Goal: Navigation & Orientation: Find specific page/section

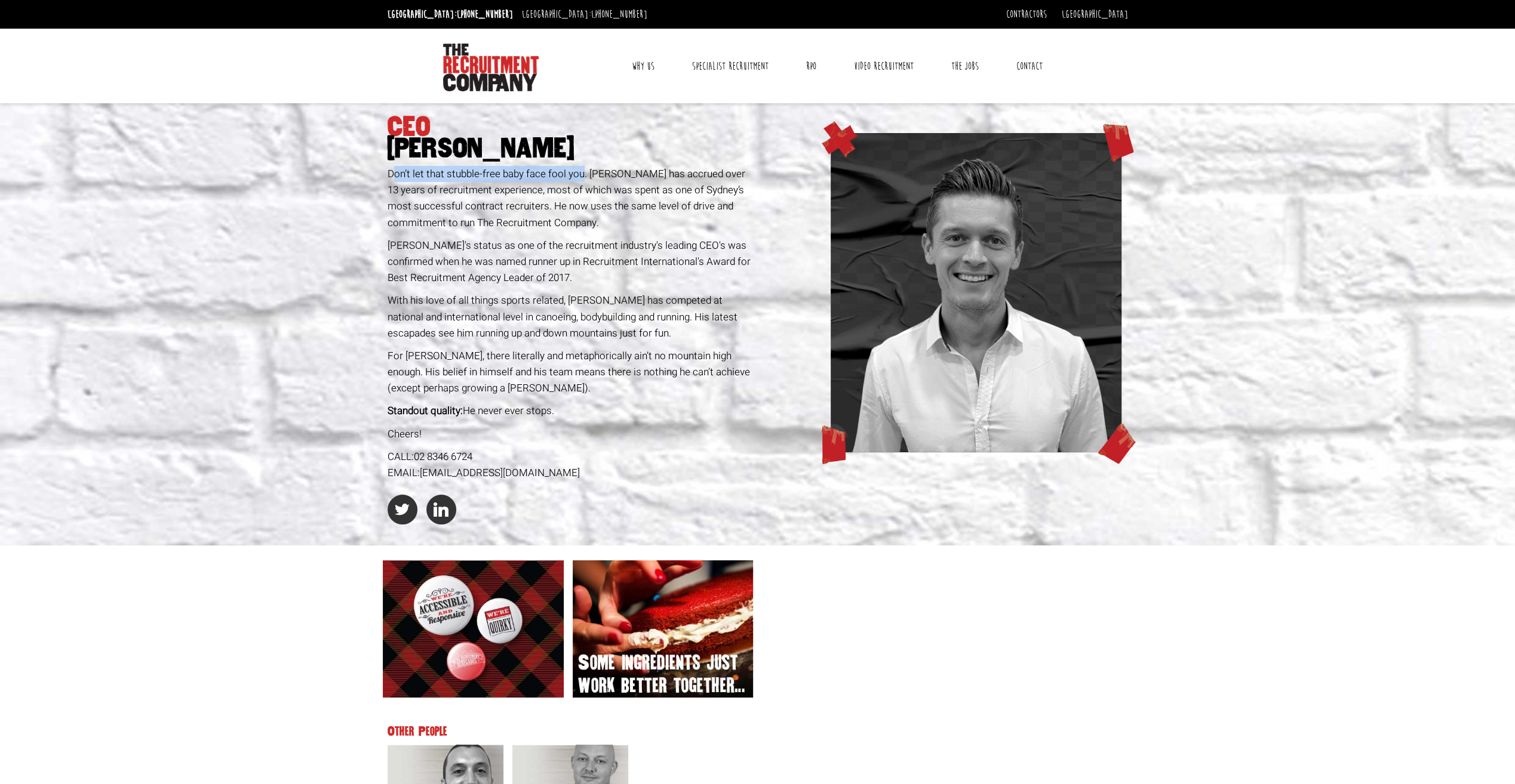
drag, startPoint x: 391, startPoint y: 178, endPoint x: 581, endPoint y: 170, distance: 190.2
click at [581, 170] on span "Don’t let that stubble-free baby face fool you. Geoff has accrued over 13 years…" at bounding box center [567, 199] width 358 height 64
click at [634, 64] on link "Why Us" at bounding box center [643, 67] width 40 height 30
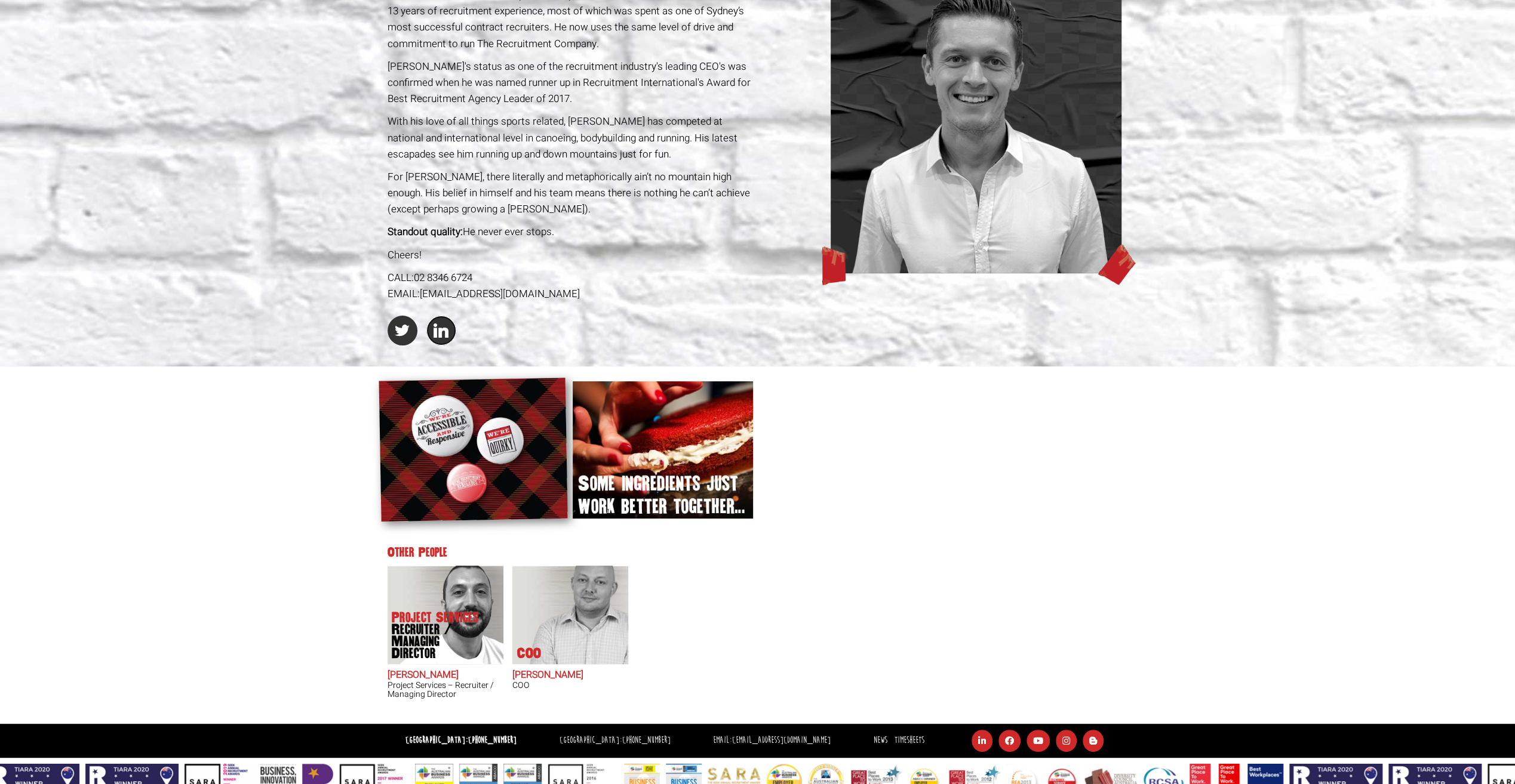
scroll to position [207, 0]
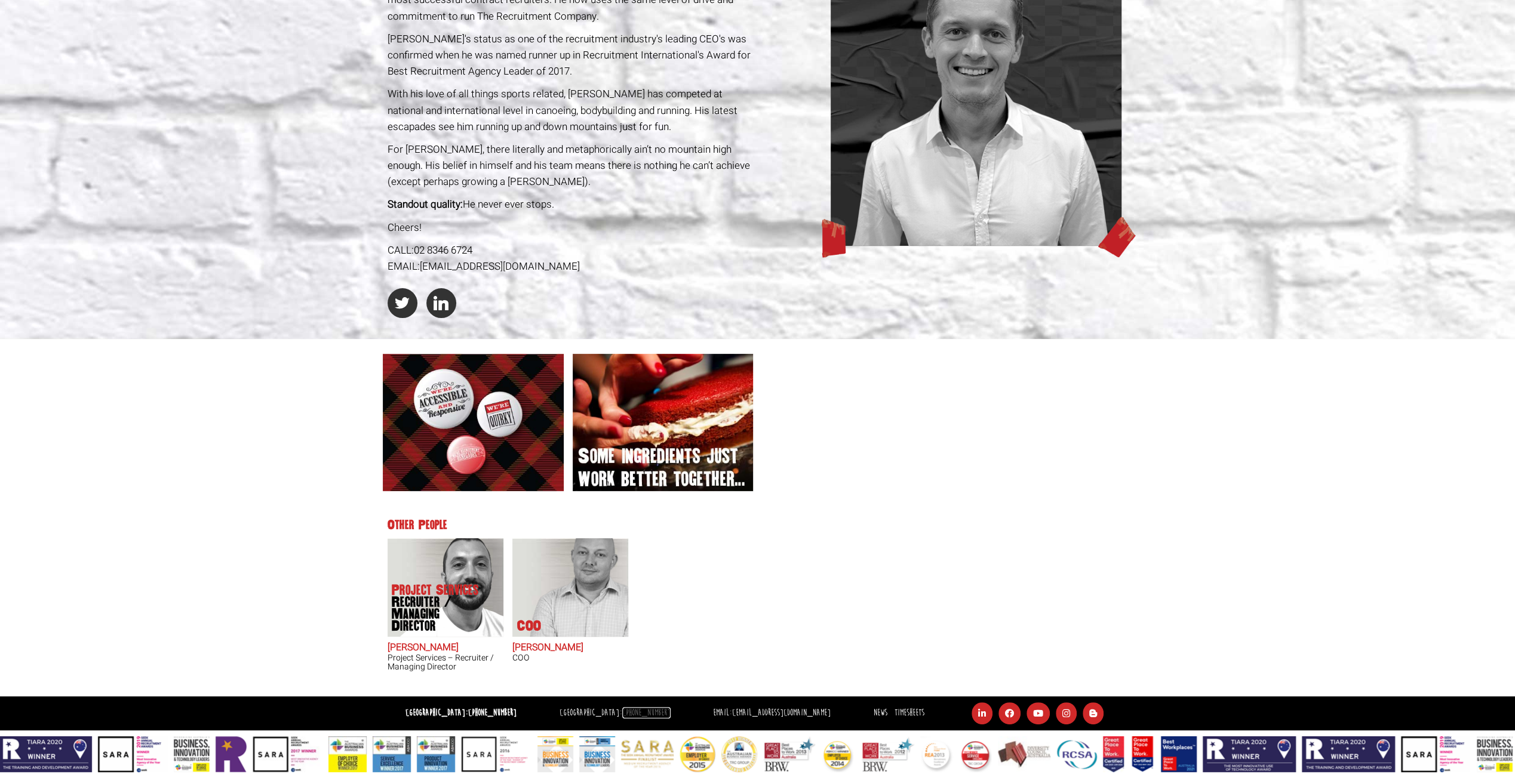
click at [622, 712] on link "[PHONE_NUMBER]" at bounding box center [646, 713] width 49 height 11
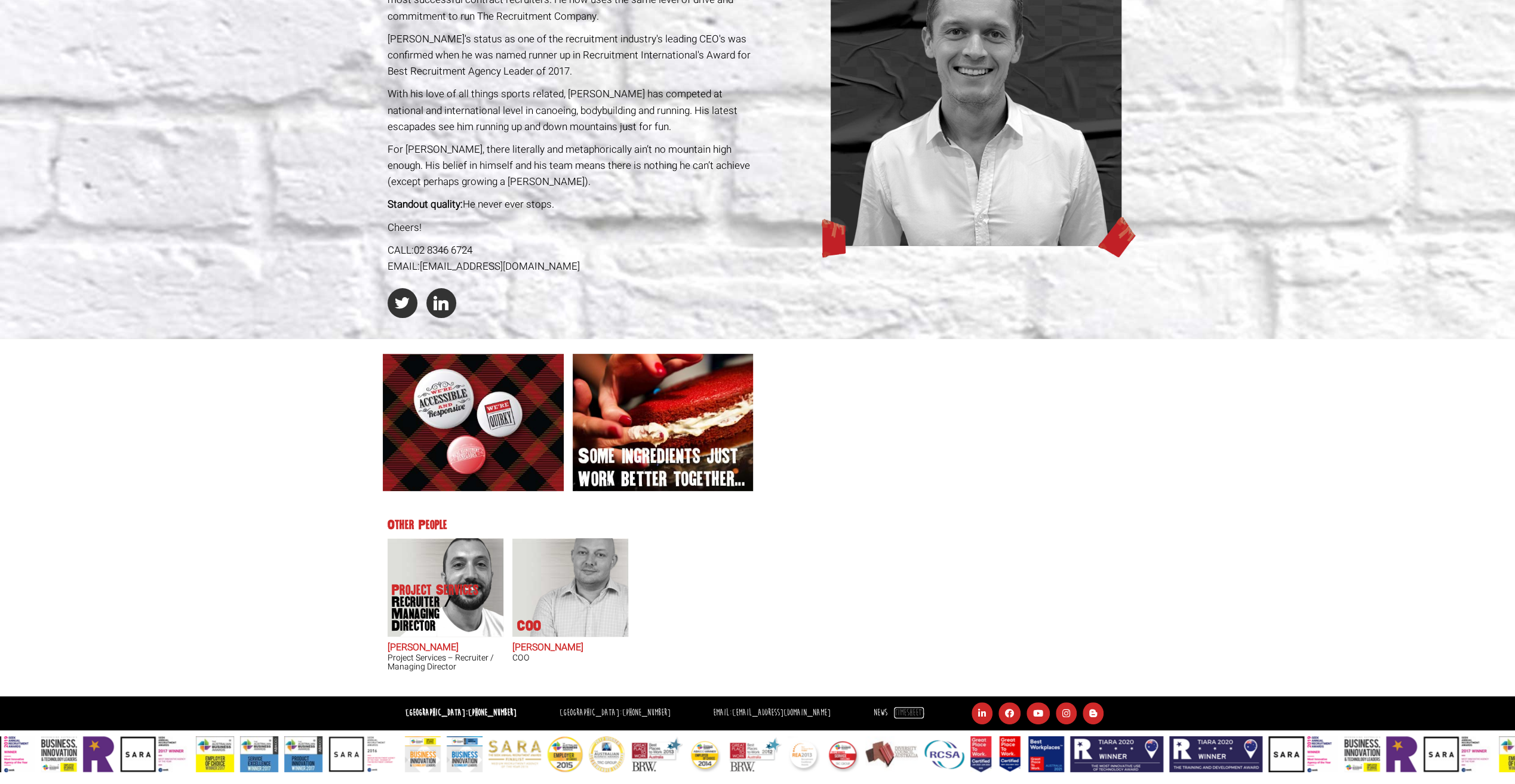
click at [894, 714] on link "Timesheets" at bounding box center [909, 713] width 30 height 11
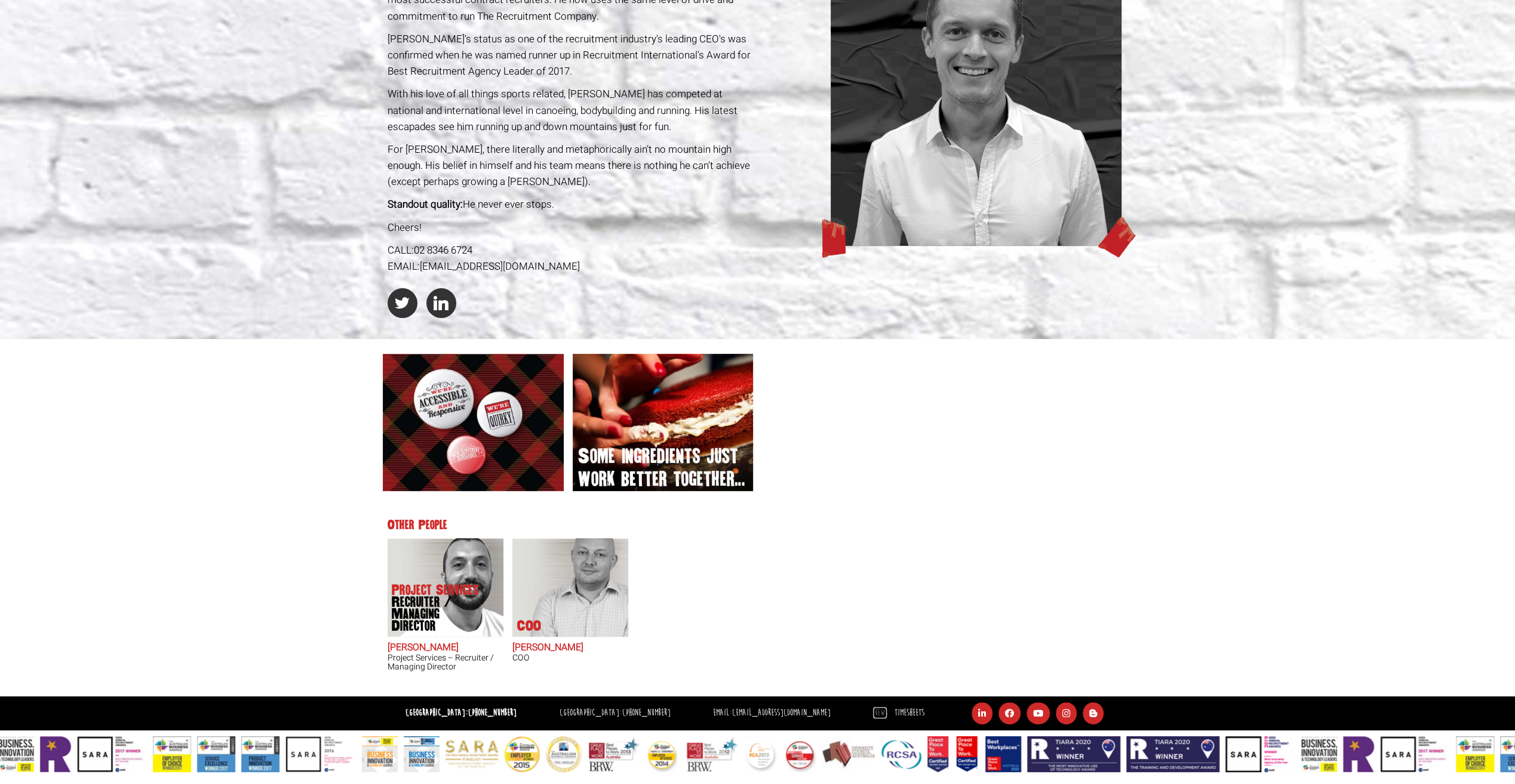
click at [873, 717] on link "News" at bounding box center [880, 713] width 14 height 11
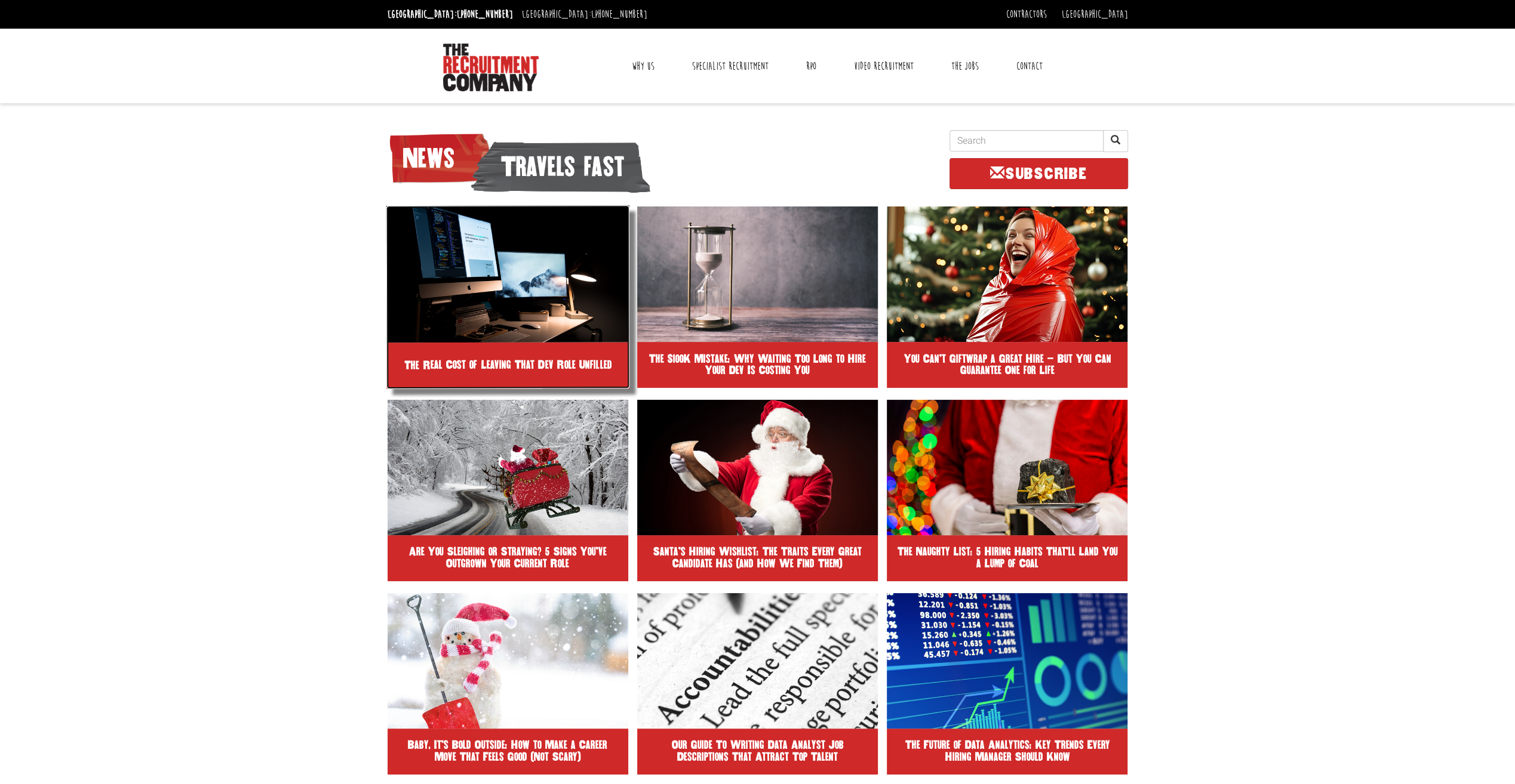
click at [462, 291] on img at bounding box center [508, 274] width 244 height 138
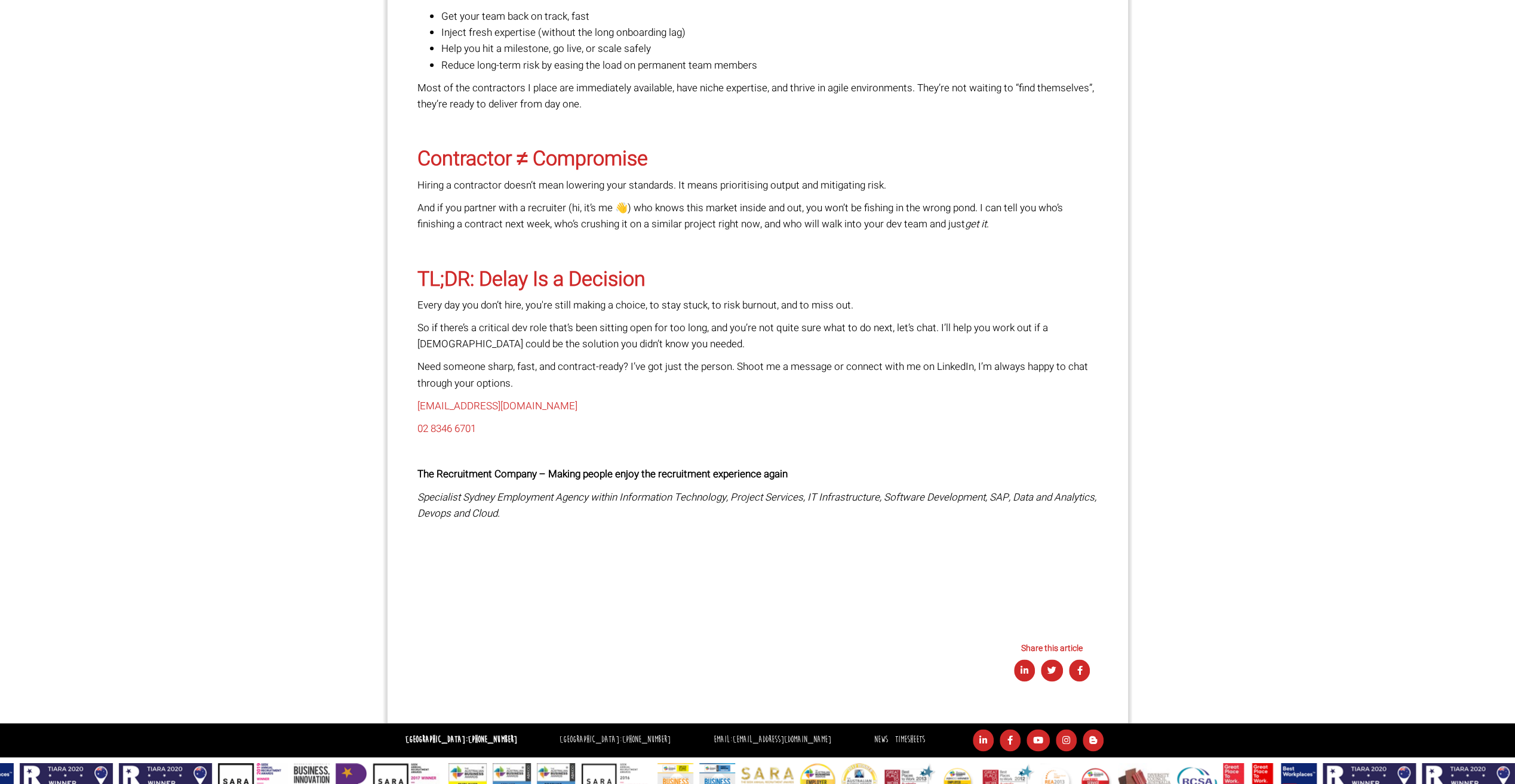
scroll to position [1223, 0]
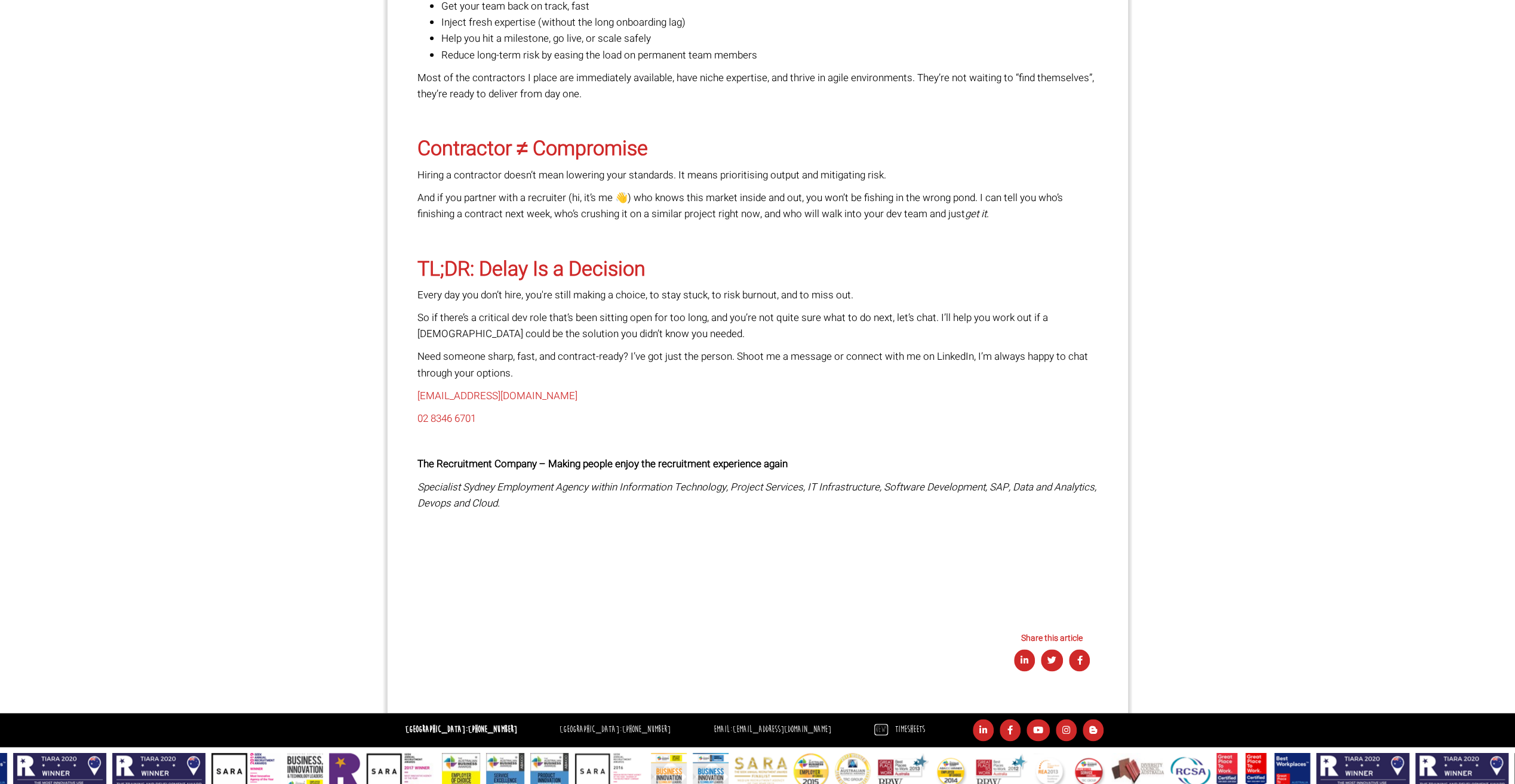
click at [874, 724] on link "News" at bounding box center [881, 730] width 14 height 11
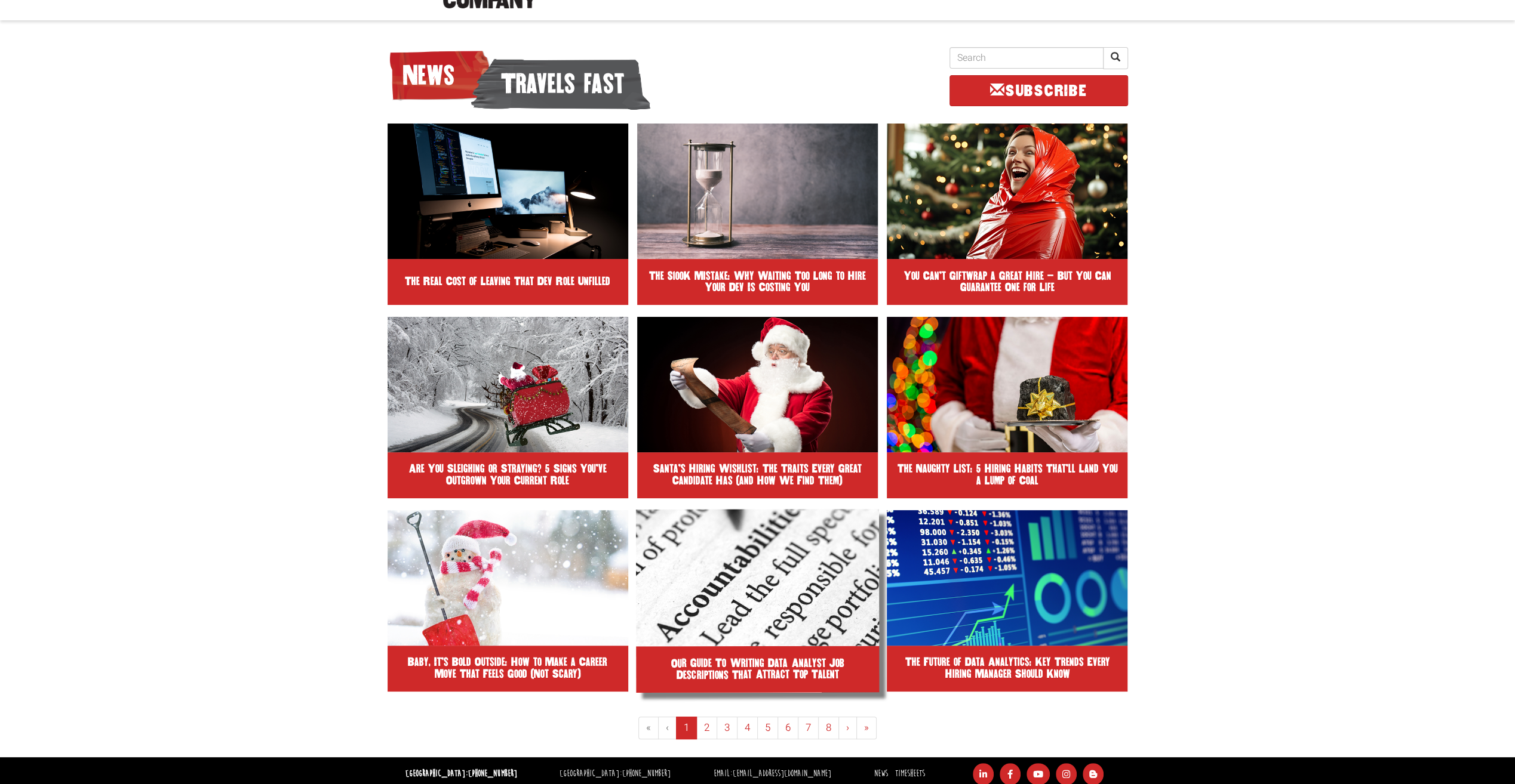
scroll to position [143, 0]
